Goal: Task Accomplishment & Management: Complete application form

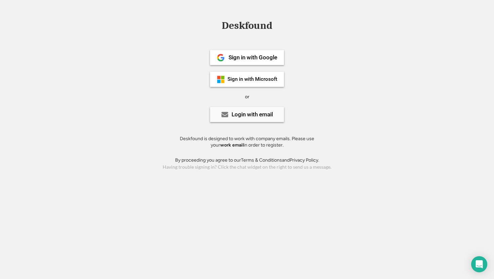
click at [240, 108] on div "Login with email" at bounding box center [247, 114] width 74 height 15
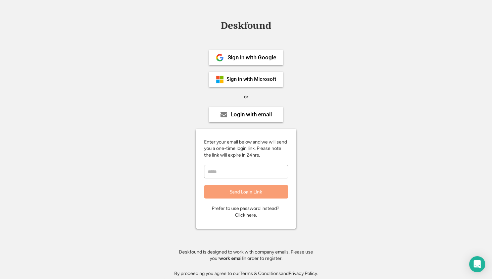
click at [221, 176] on input "email" at bounding box center [246, 171] width 84 height 13
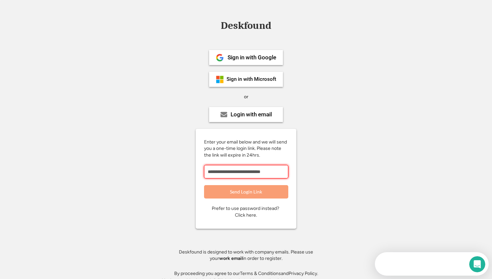
type input "**********"
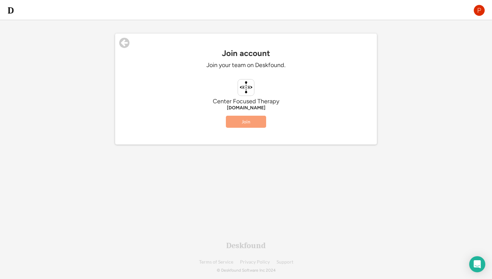
click at [247, 123] on button "Join" at bounding box center [246, 122] width 40 height 12
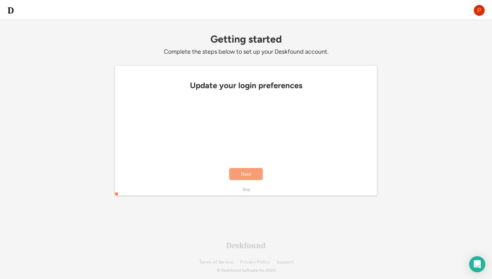
click at [239, 170] on button "Next" at bounding box center [246, 174] width 34 height 12
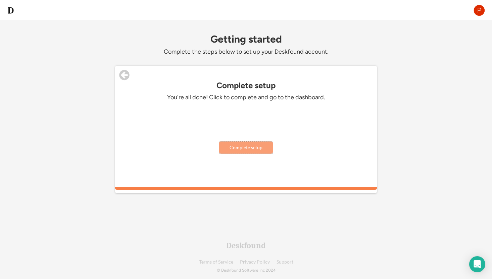
click at [248, 149] on button "Complete setup" at bounding box center [246, 148] width 54 height 12
